Goal: Check status: Check status

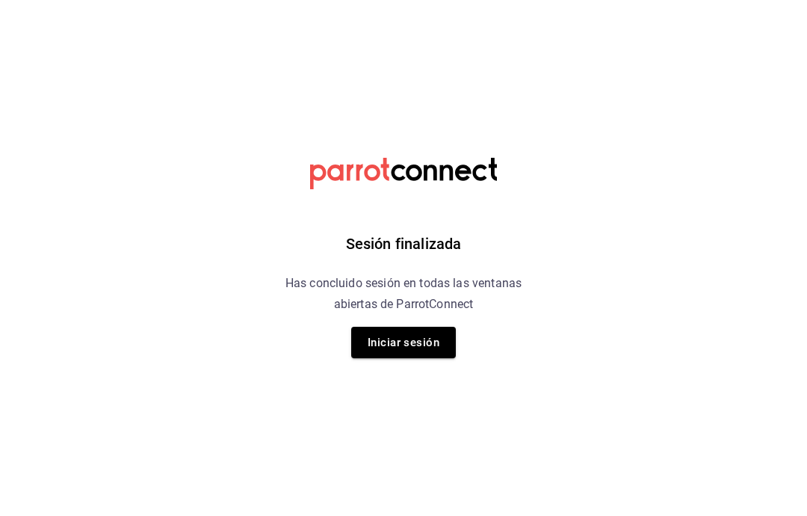
click at [409, 346] on button "Iniciar sesión" at bounding box center [403, 342] width 105 height 31
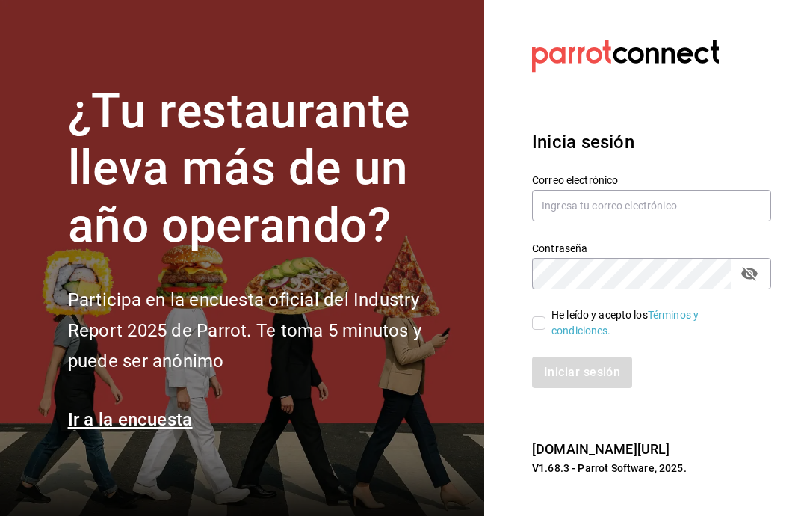
click at [542, 330] on input "He leído y acepto los Términos y condiciones." at bounding box center [538, 322] width 13 height 13
checkbox input "true"
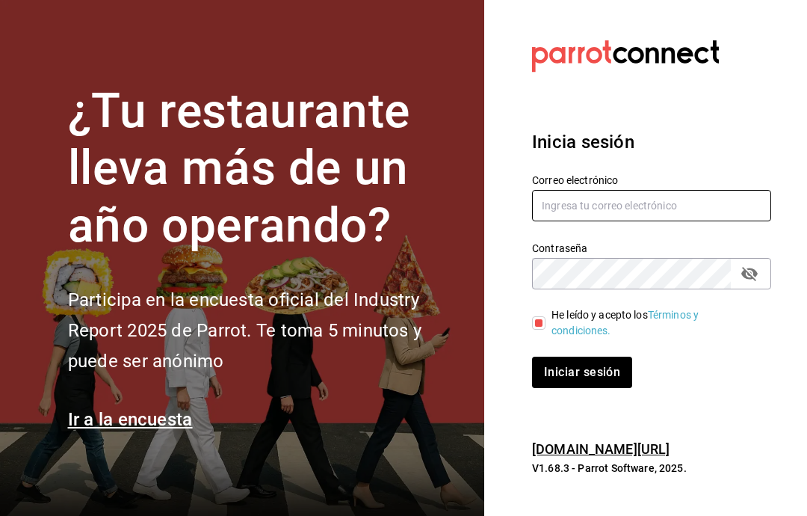
type input "."
type input "gerardo.maxil@alumno.buap.mx"
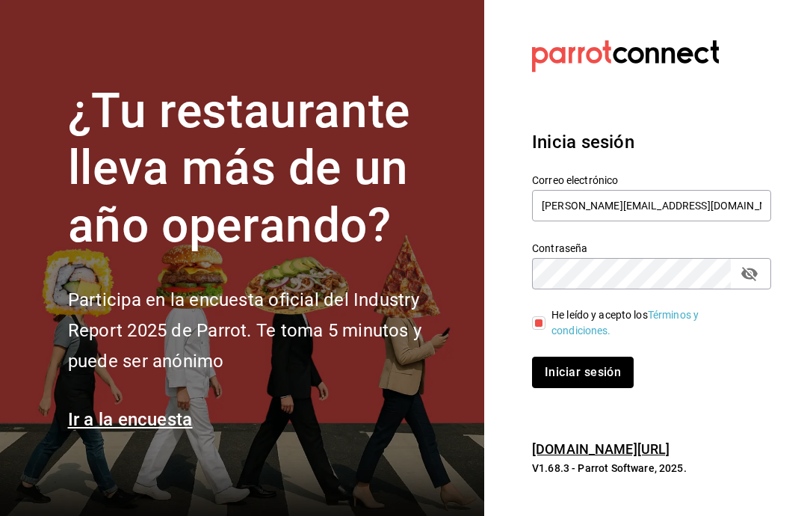
click at [605, 388] on button "Iniciar sesión" at bounding box center [583, 372] width 102 height 31
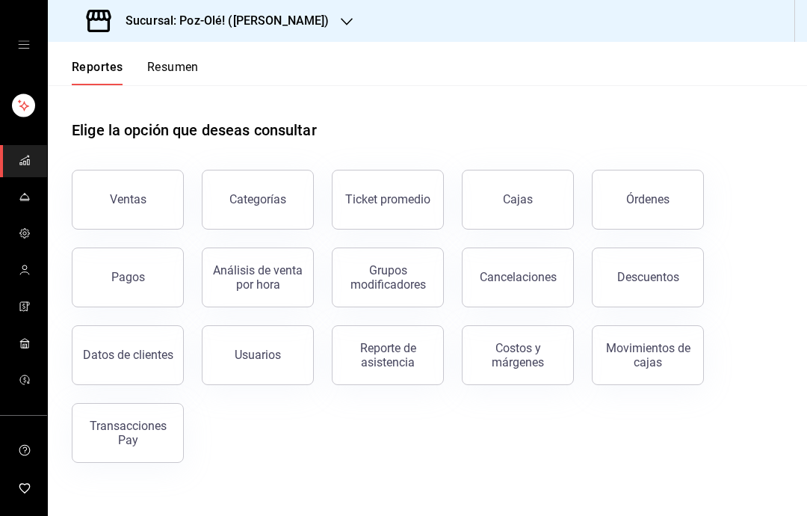
click at [149, 442] on div "Transacciones Pay" at bounding box center [127, 433] width 93 height 28
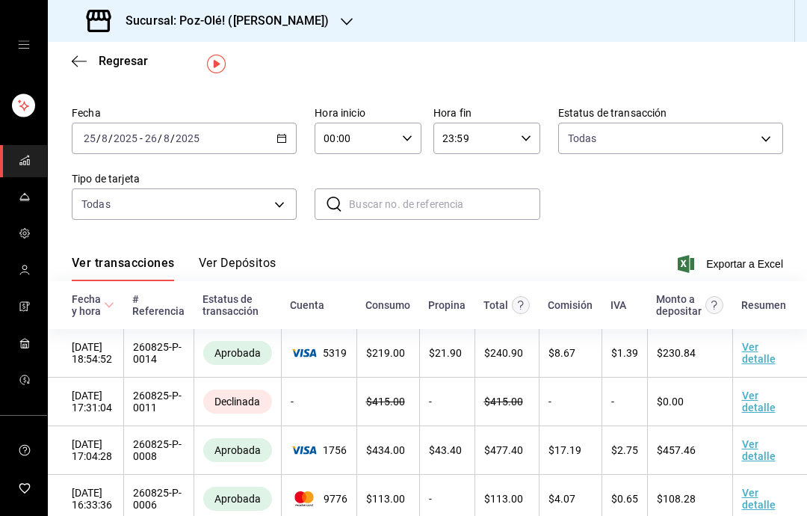
scroll to position [38, 0]
click at [280, 141] on icon "button" at bounding box center [282, 138] width 10 height 10
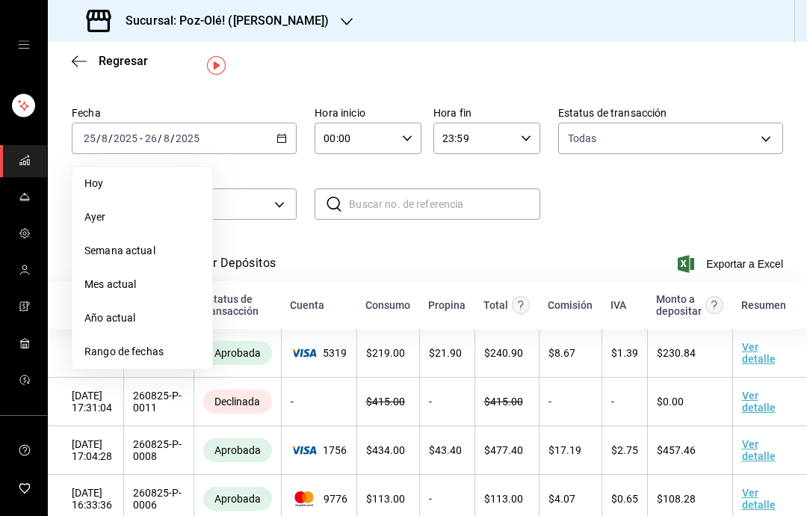
click at [131, 351] on span "Rango de fechas" at bounding box center [142, 352] width 116 height 16
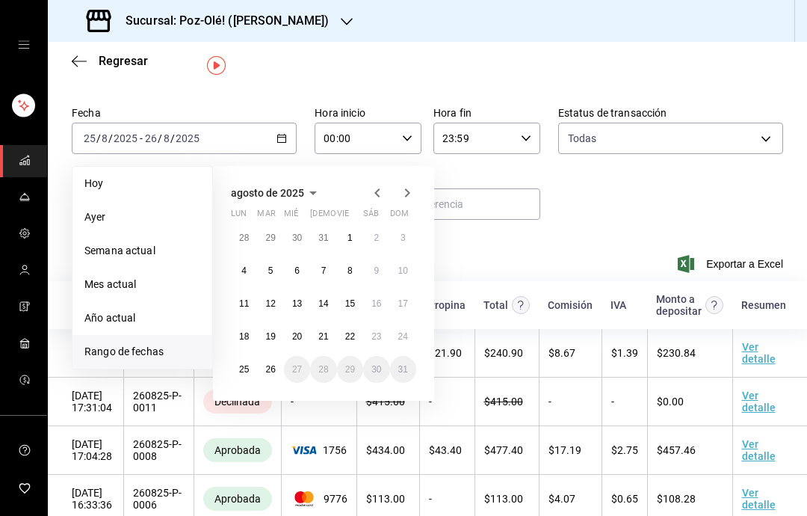
click at [242, 342] on abbr "18" at bounding box center [244, 336] width 10 height 10
click at [251, 341] on button "18" at bounding box center [244, 336] width 26 height 27
